Goal: Communication & Community: Answer question/provide support

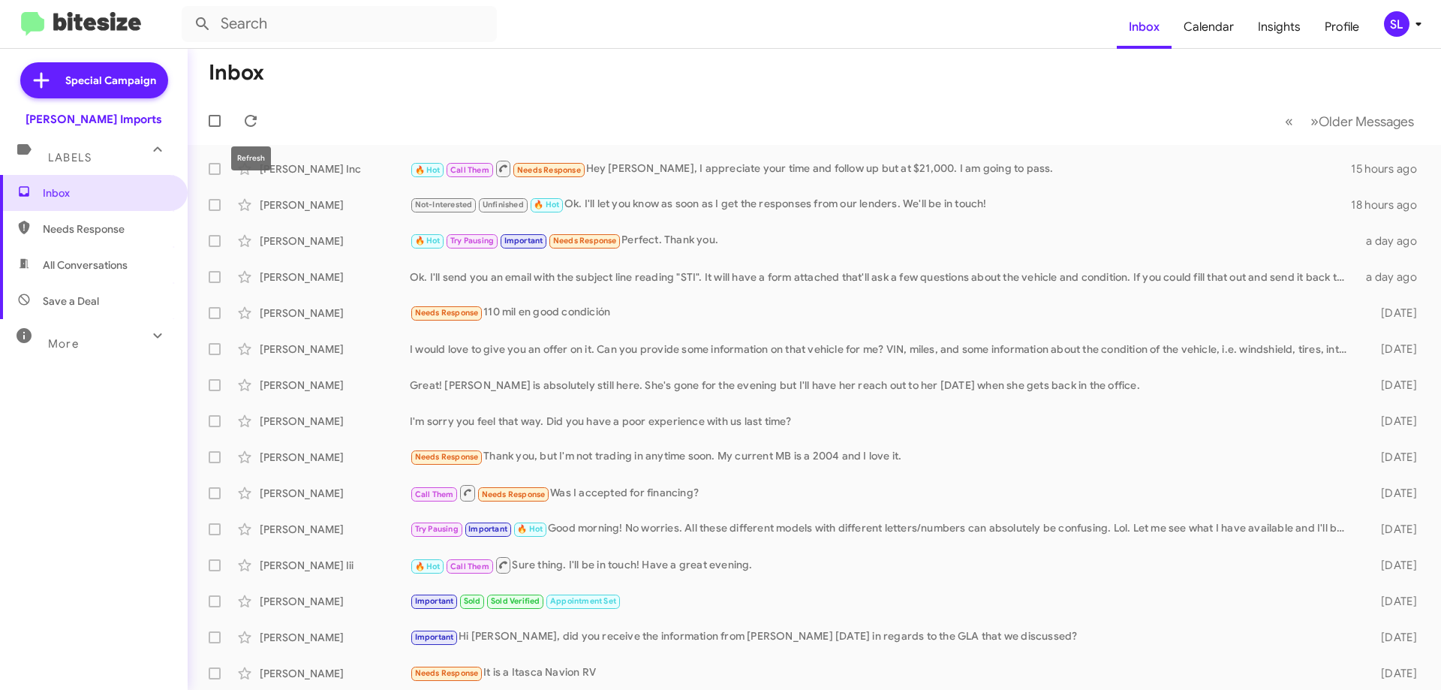
click at [246, 119] on icon at bounding box center [251, 121] width 12 height 12
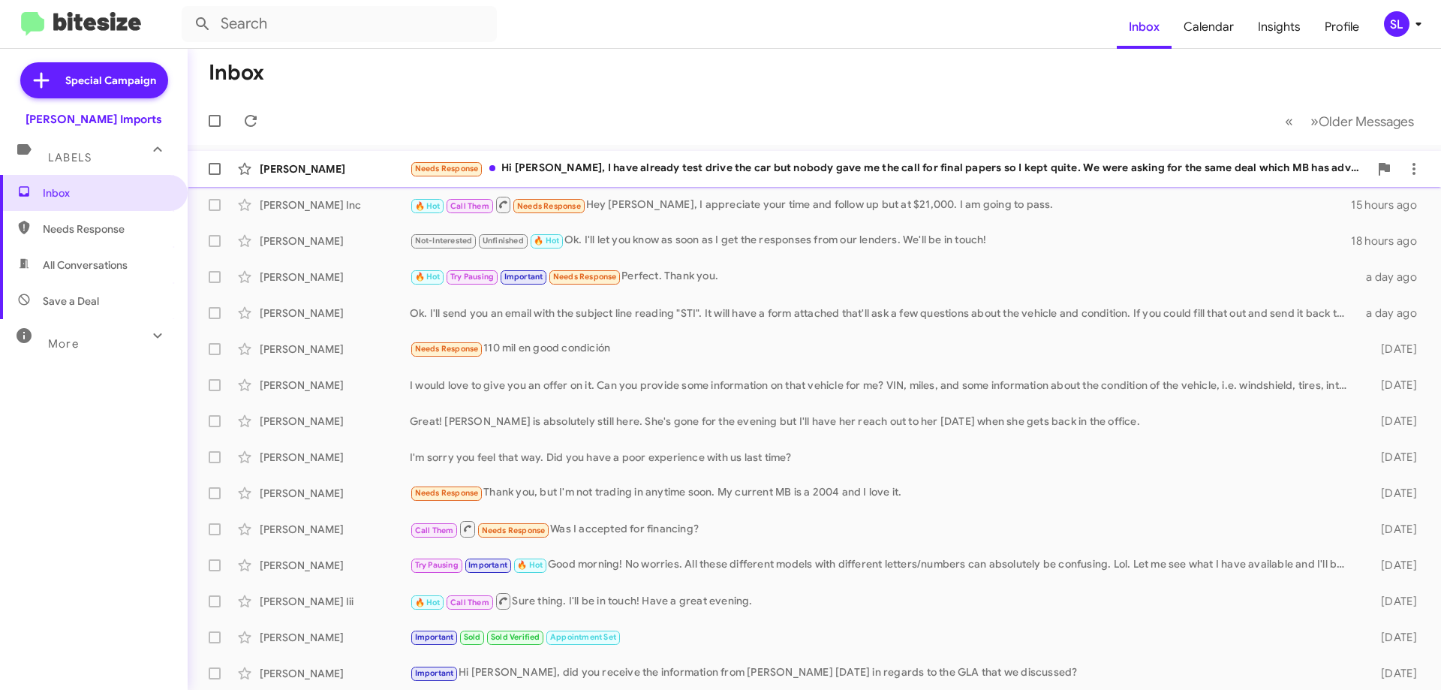
click at [693, 170] on div "Needs Response Hi [PERSON_NAME], I have already test drive the car but nobody g…" at bounding box center [889, 168] width 959 height 17
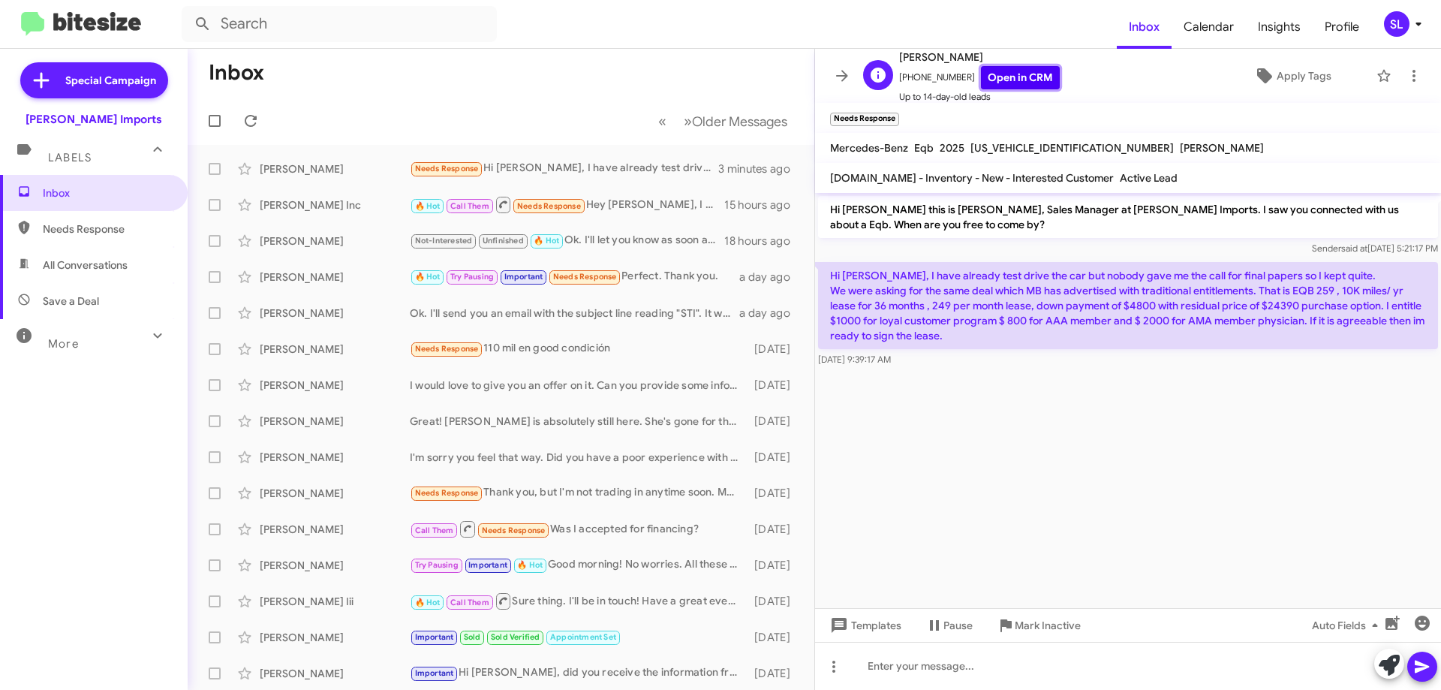
click at [1019, 81] on link "Open in CRM" at bounding box center [1020, 77] width 79 height 23
click at [1026, 80] on link "Open in CRM" at bounding box center [1020, 77] width 79 height 23
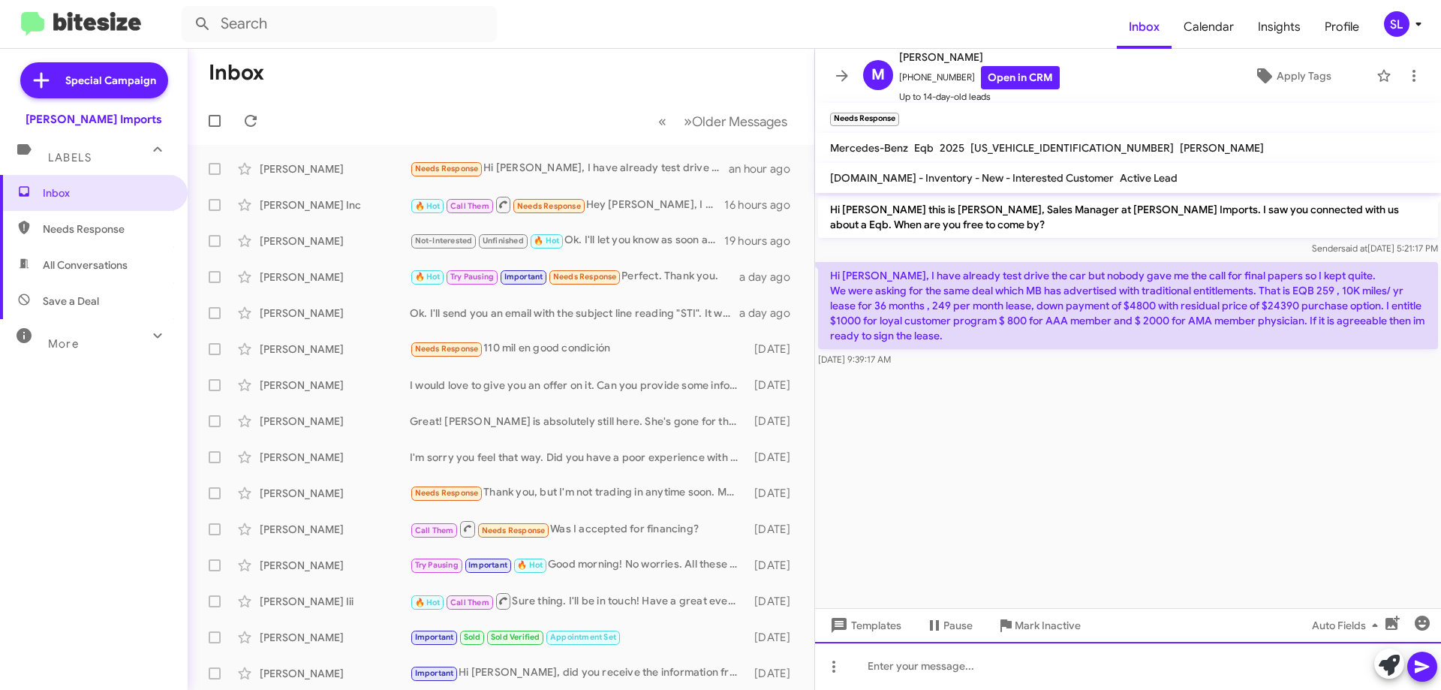
click at [963, 671] on div at bounding box center [1128, 666] width 626 height 48
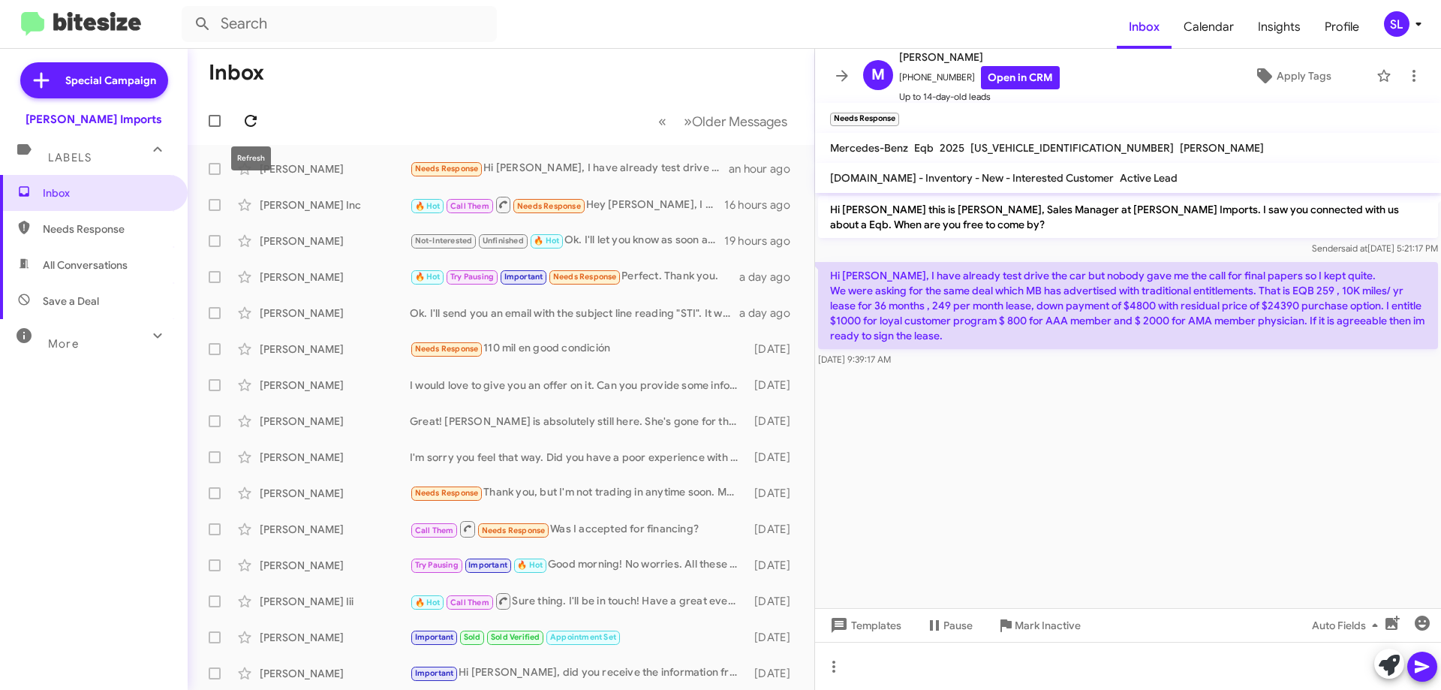
click at [251, 122] on icon at bounding box center [251, 121] width 18 height 18
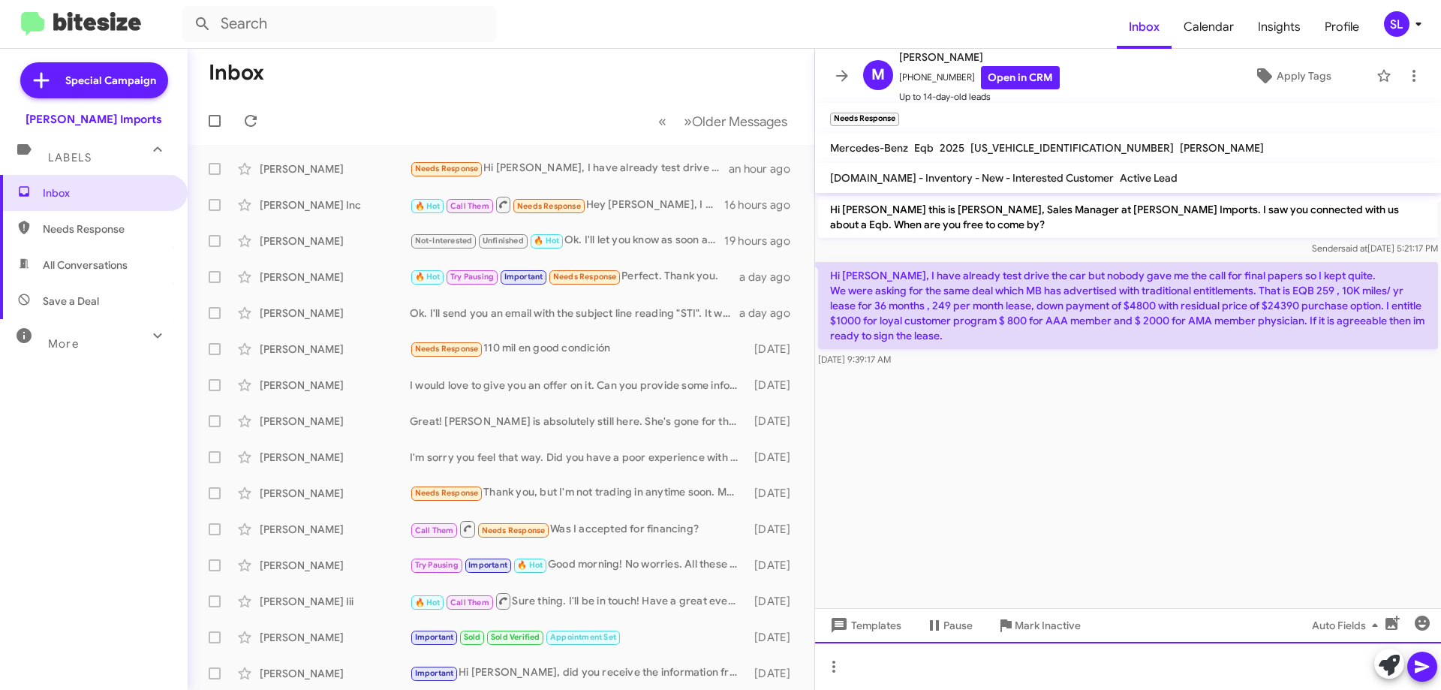
click at [913, 674] on div at bounding box center [1128, 666] width 626 height 48
click at [889, 666] on div at bounding box center [1128, 666] width 626 height 48
